Goal: Book appointment/travel/reservation

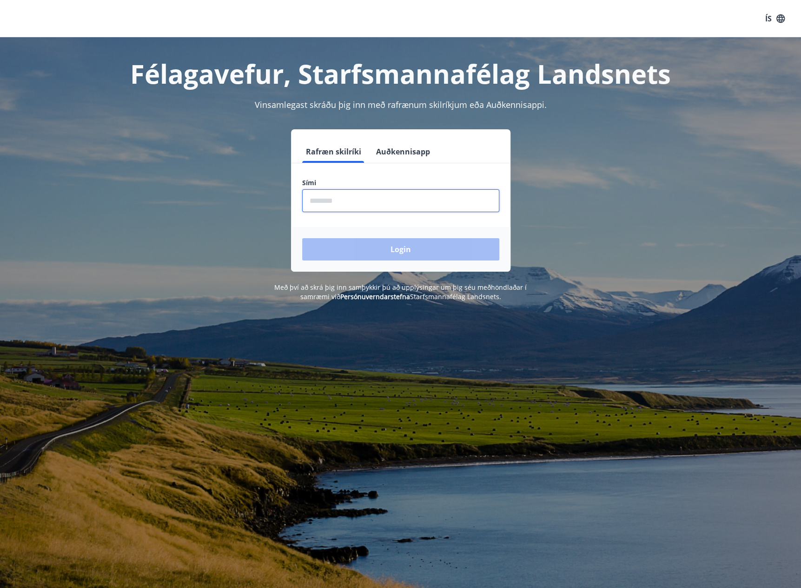
click at [339, 201] on input "phone" at bounding box center [400, 200] width 197 height 23
type input "********"
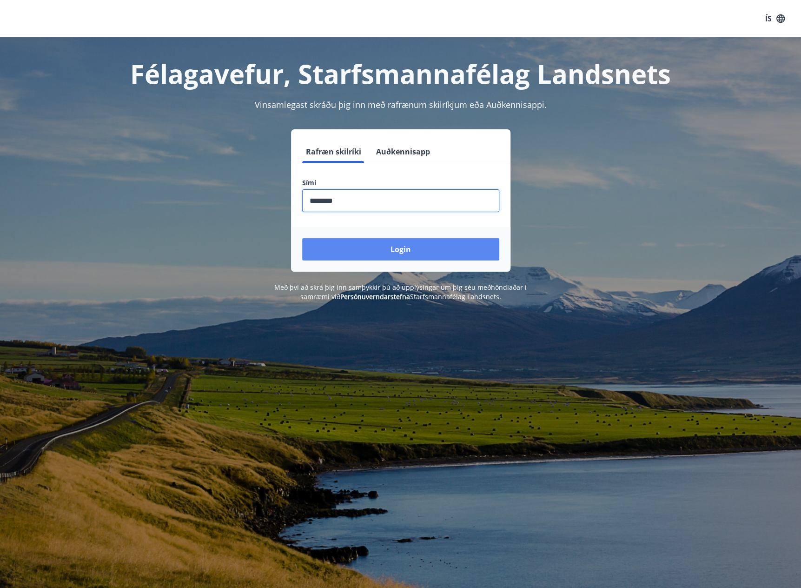
click at [404, 251] on button "Login" at bounding box center [400, 249] width 197 height 22
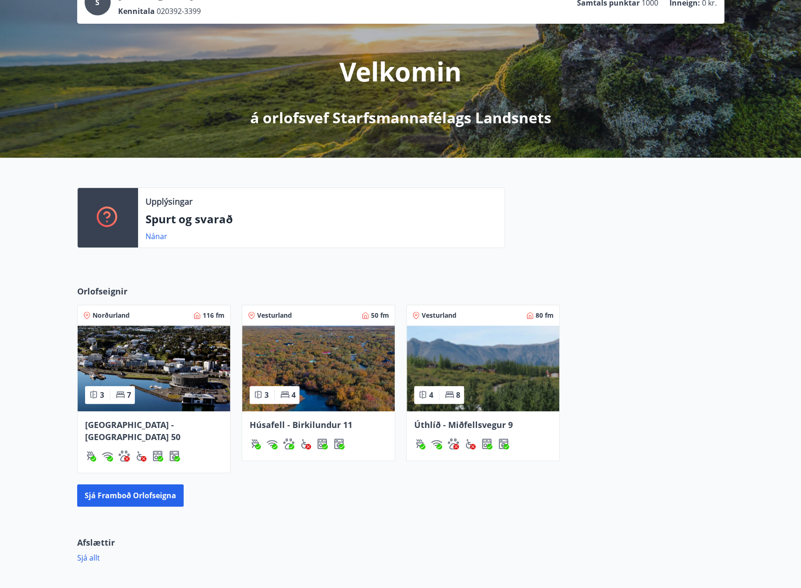
scroll to position [93, 0]
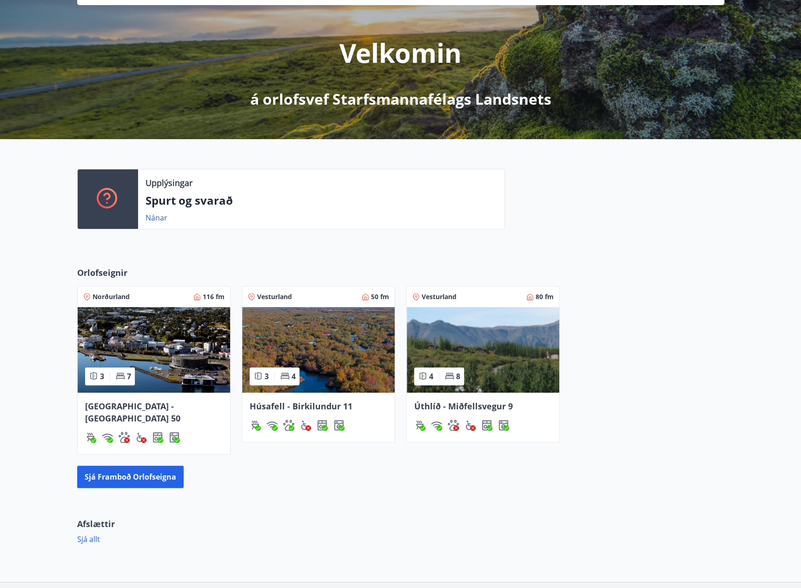
click at [449, 352] on img at bounding box center [483, 350] width 152 height 86
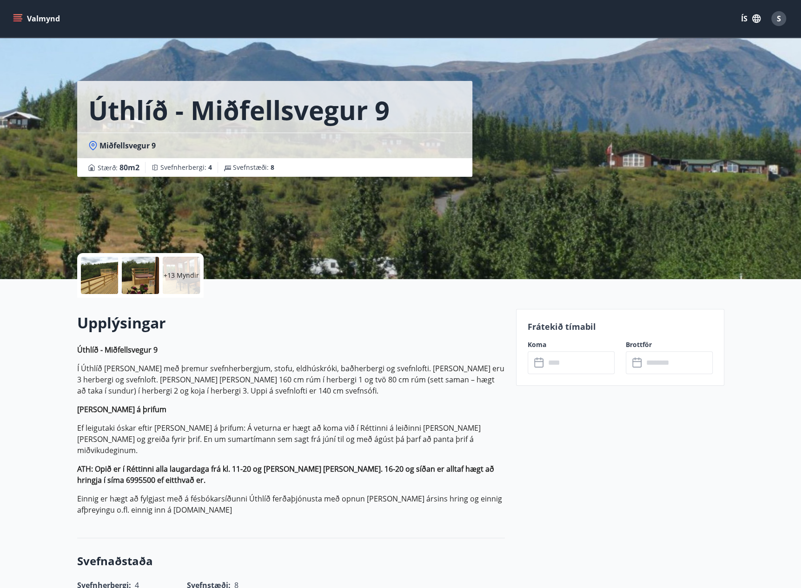
click at [181, 273] on p "+13 Myndir" at bounding box center [181, 275] width 35 height 9
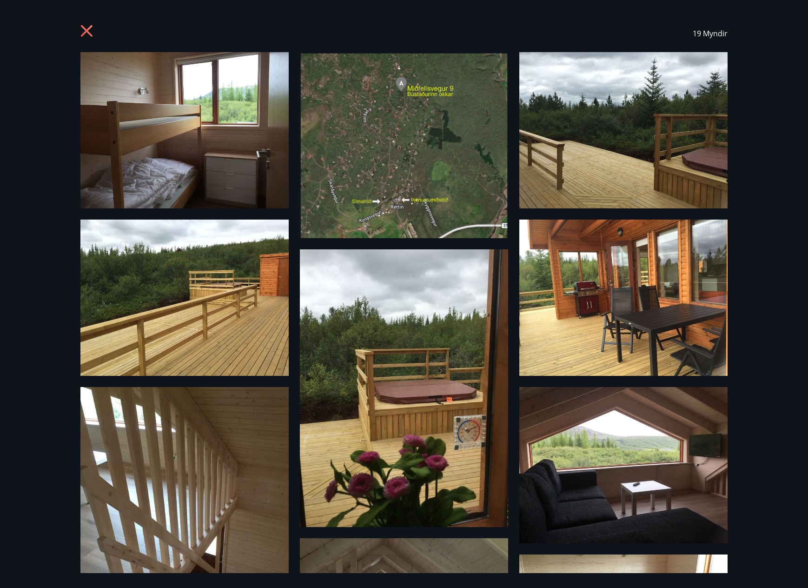
click at [85, 31] on icon at bounding box center [87, 31] width 12 height 12
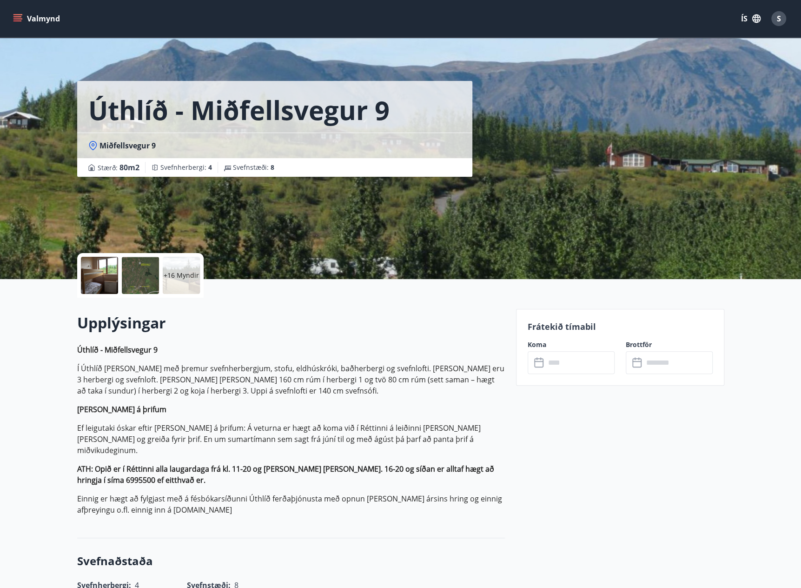
scroll to position [279, 0]
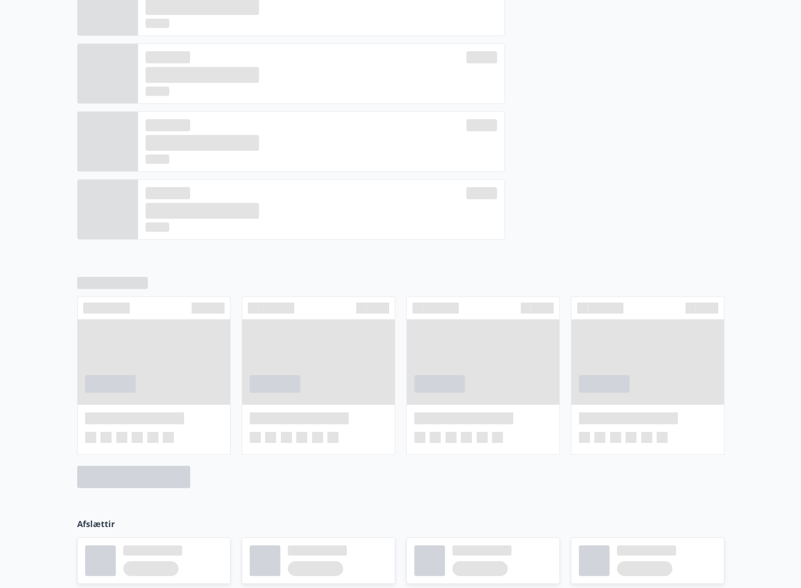
scroll to position [93, 0]
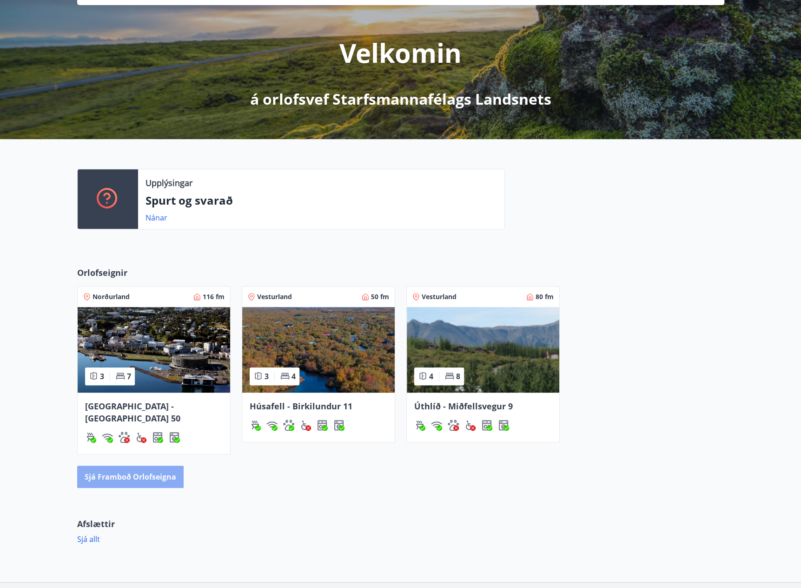
click at [118, 467] on button "Sjá framboð orlofseigna" at bounding box center [130, 476] width 106 height 22
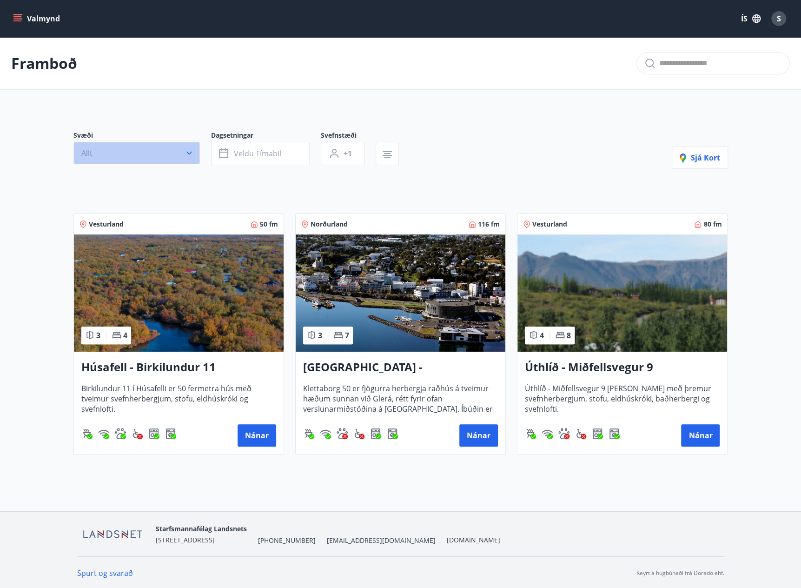
click at [189, 159] on button "Allt" at bounding box center [136, 153] width 126 height 22
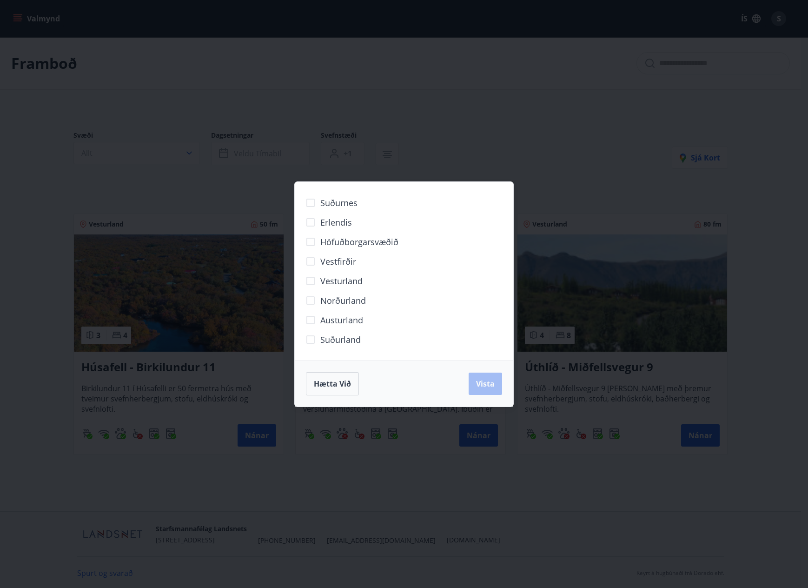
click at [483, 142] on div "Suðurnes Erlendis Höfuðborgarsvæðið [GEOGRAPHIC_DATA] [GEOGRAPHIC_DATA] [GEOGRA…" at bounding box center [404, 294] width 808 height 588
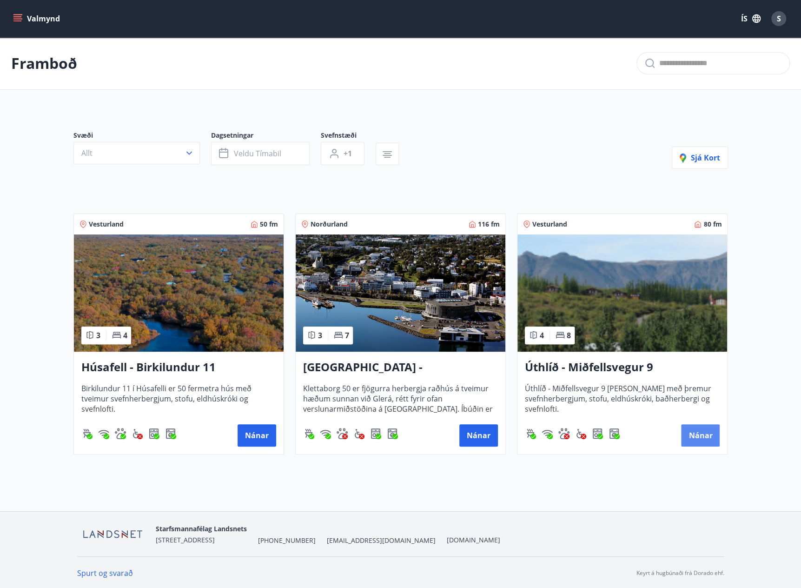
click at [700, 433] on button "Nánar" at bounding box center [700, 435] width 39 height 22
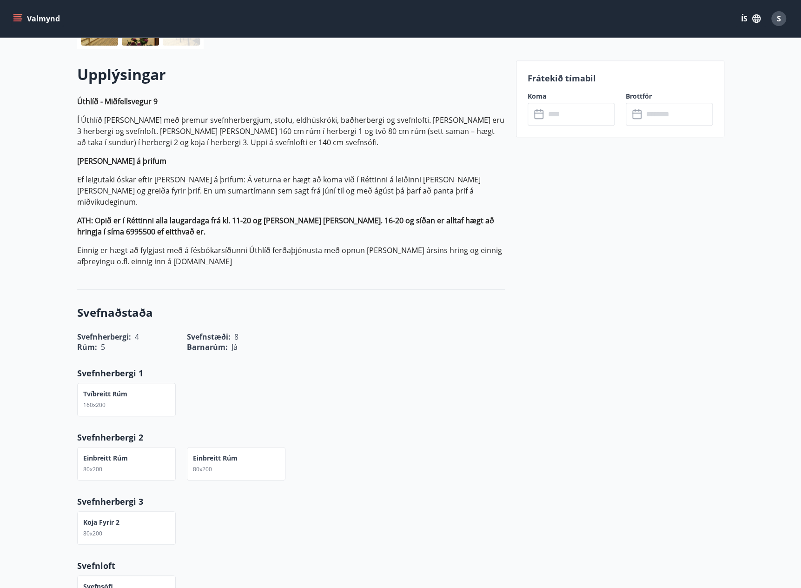
scroll to position [46, 0]
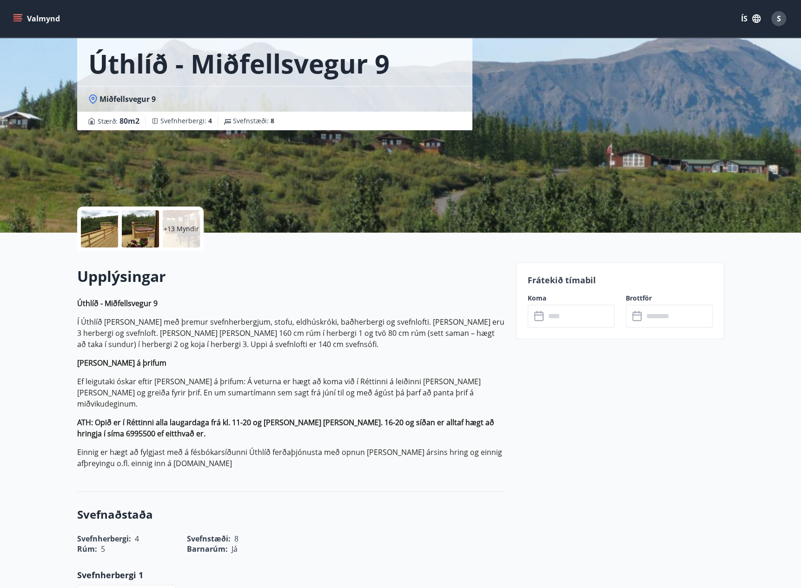
click at [548, 319] on input "text" at bounding box center [579, 315] width 69 height 23
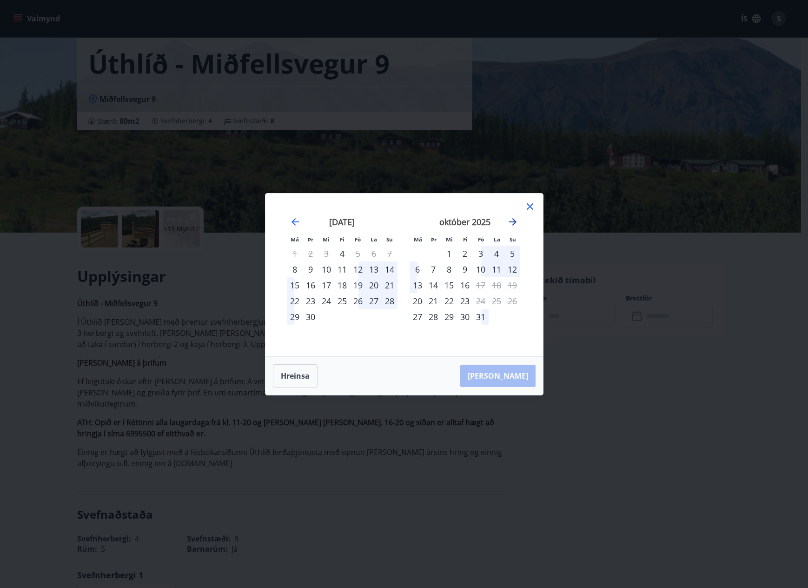
click at [514, 221] on icon "Move forward to switch to the next month." at bounding box center [512, 221] width 7 height 7
click at [513, 222] on icon "Move forward to switch to the next month." at bounding box center [512, 221] width 7 height 7
click at [590, 250] on div "Má Þr Mi Fi Fö La Su Má Þr Mi Fi Fö La Su [DATE] 1 2 3 4 5 6 7 8 9 10 11 12 13 …" at bounding box center [404, 294] width 808 height 588
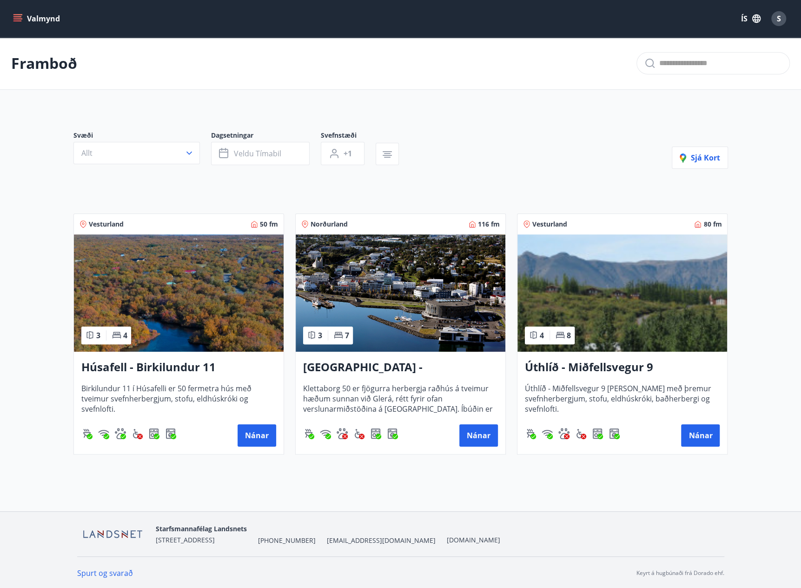
click at [432, 354] on div "[GEOGRAPHIC_DATA] - Klettaborg 50 Klettaborg 50 er fjögurra herbergja raðhús á …" at bounding box center [401, 402] width 210 height 102
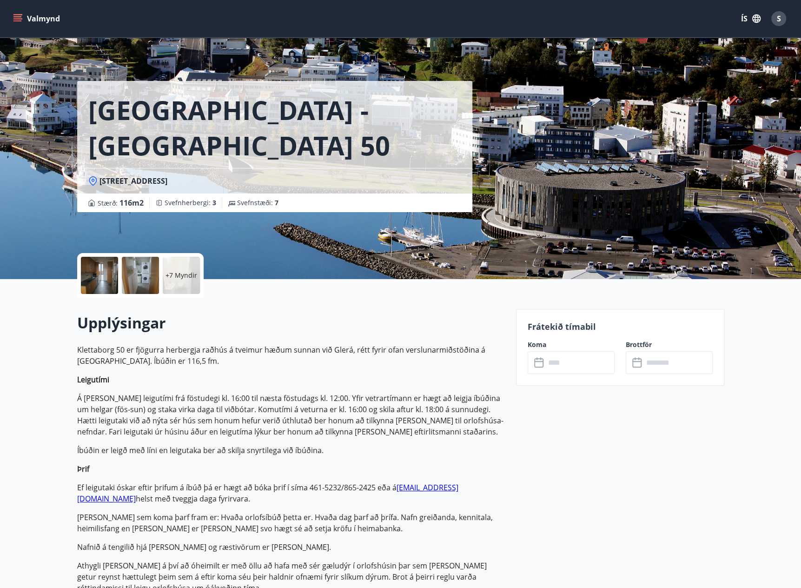
click at [578, 367] on input "text" at bounding box center [579, 362] width 69 height 23
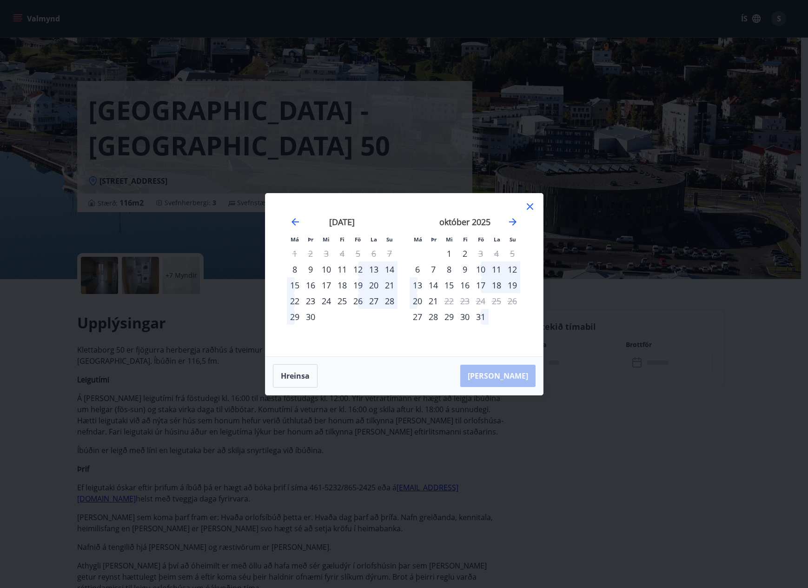
click at [531, 208] on icon at bounding box center [530, 206] width 7 height 7
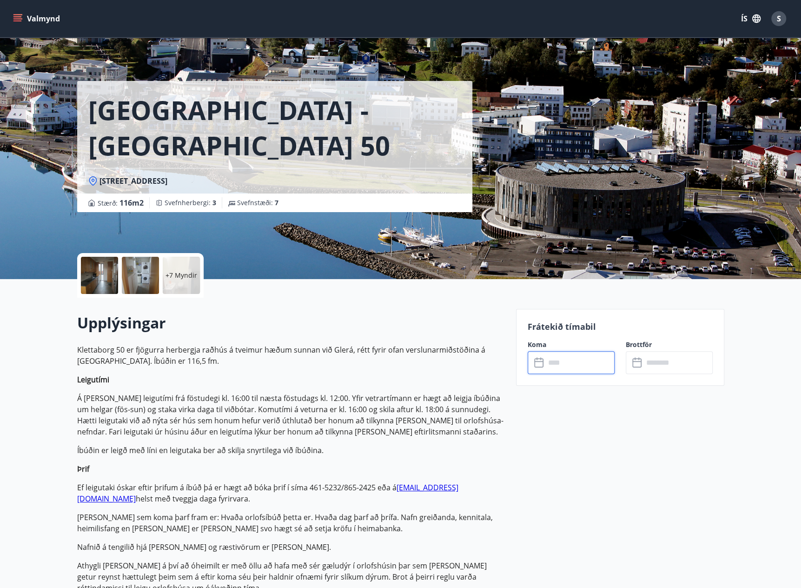
click at [597, 354] on input "text" at bounding box center [579, 362] width 69 height 23
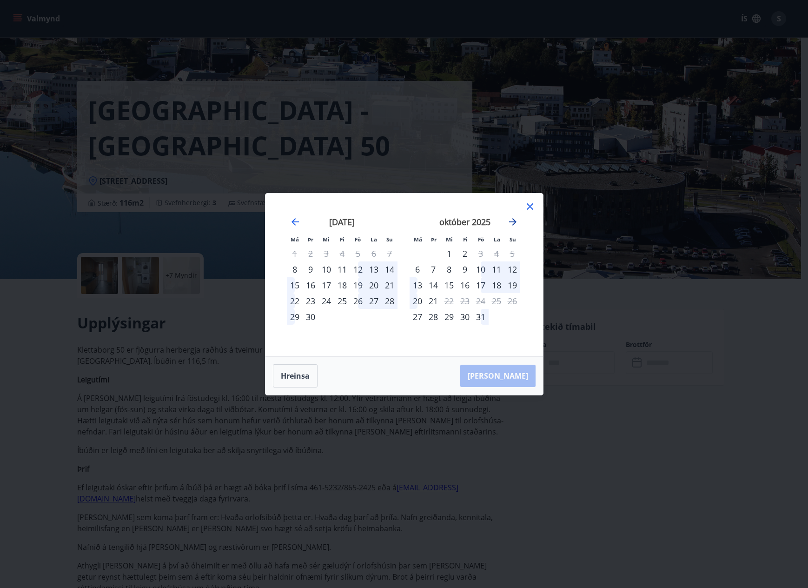
click at [514, 224] on icon "Move forward to switch to the next month." at bounding box center [512, 221] width 7 height 7
